Goal: Transaction & Acquisition: Purchase product/service

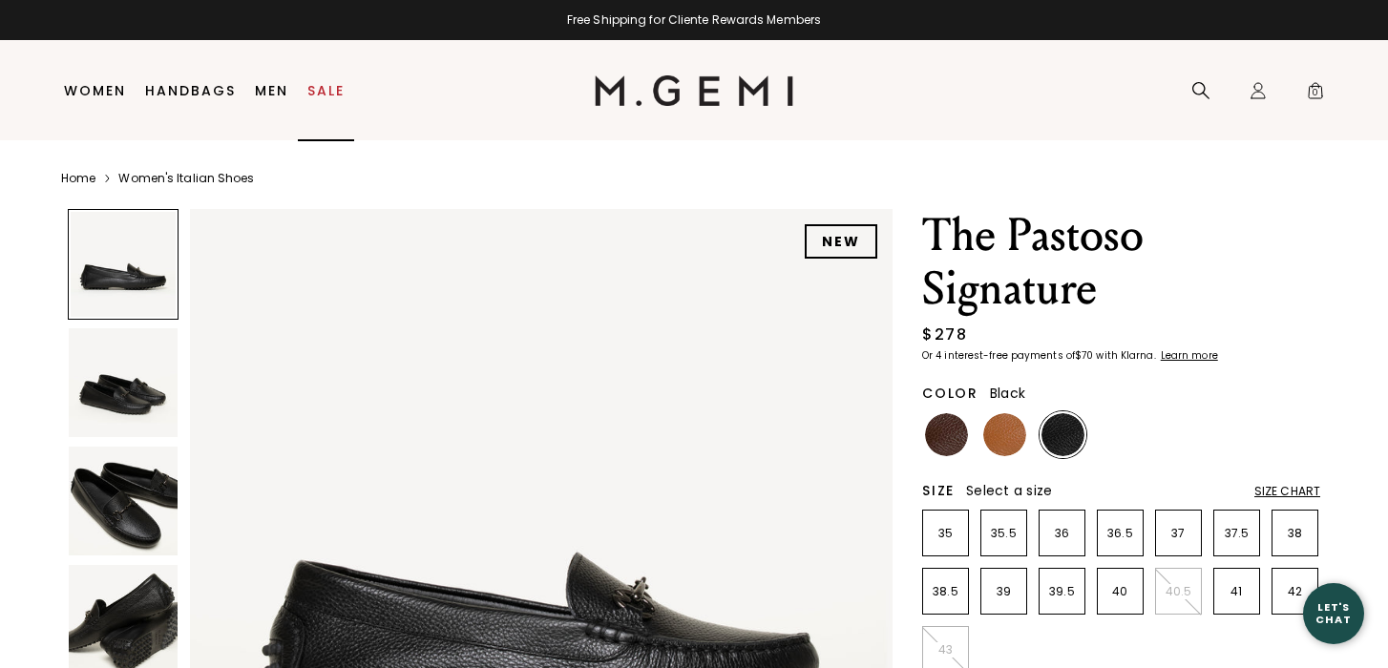
click at [325, 90] on link "Sale" at bounding box center [325, 90] width 37 height 15
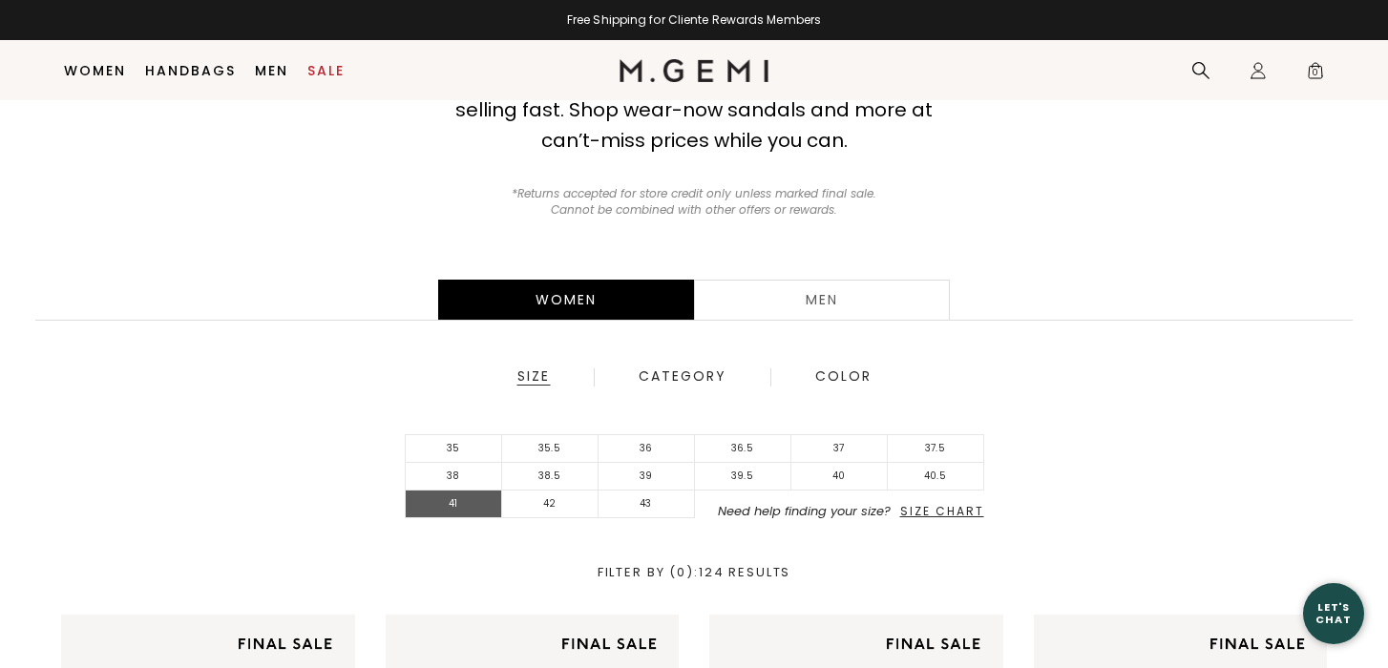
click at [455, 501] on li "41" at bounding box center [454, 505] width 96 height 28
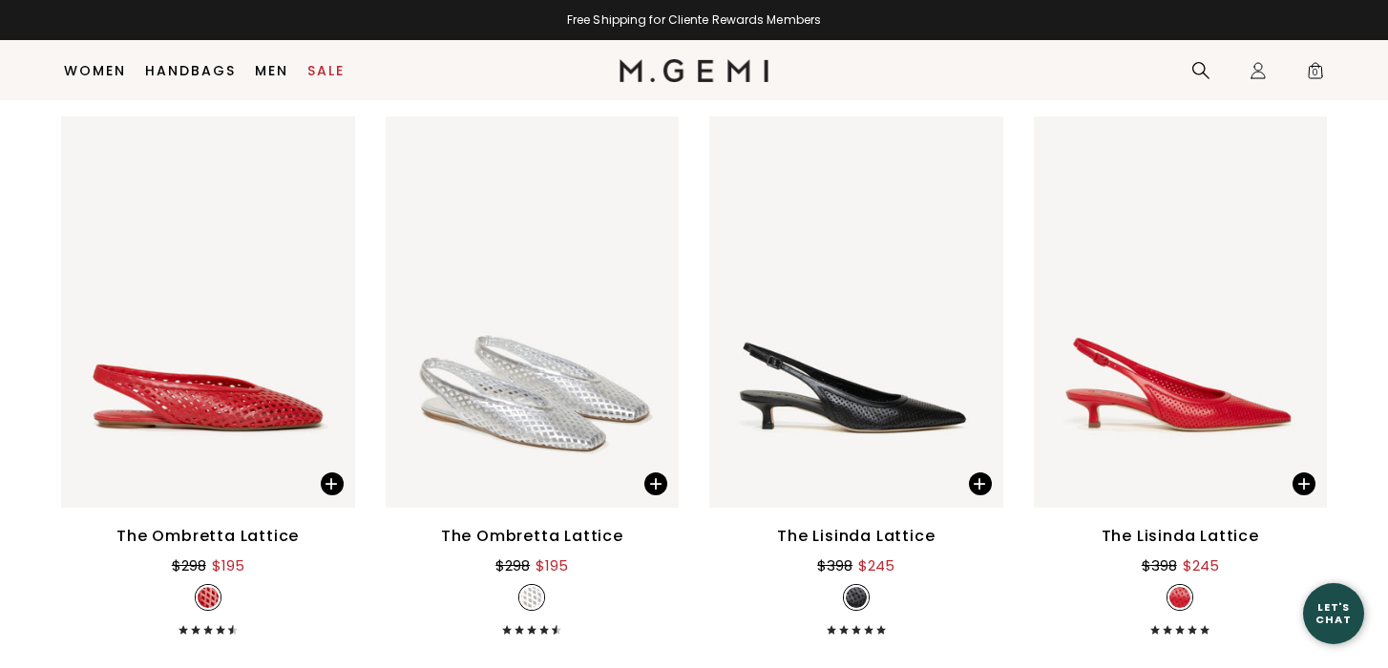
scroll to position [2476, 0]
